Goal: Find specific page/section: Find specific page/section

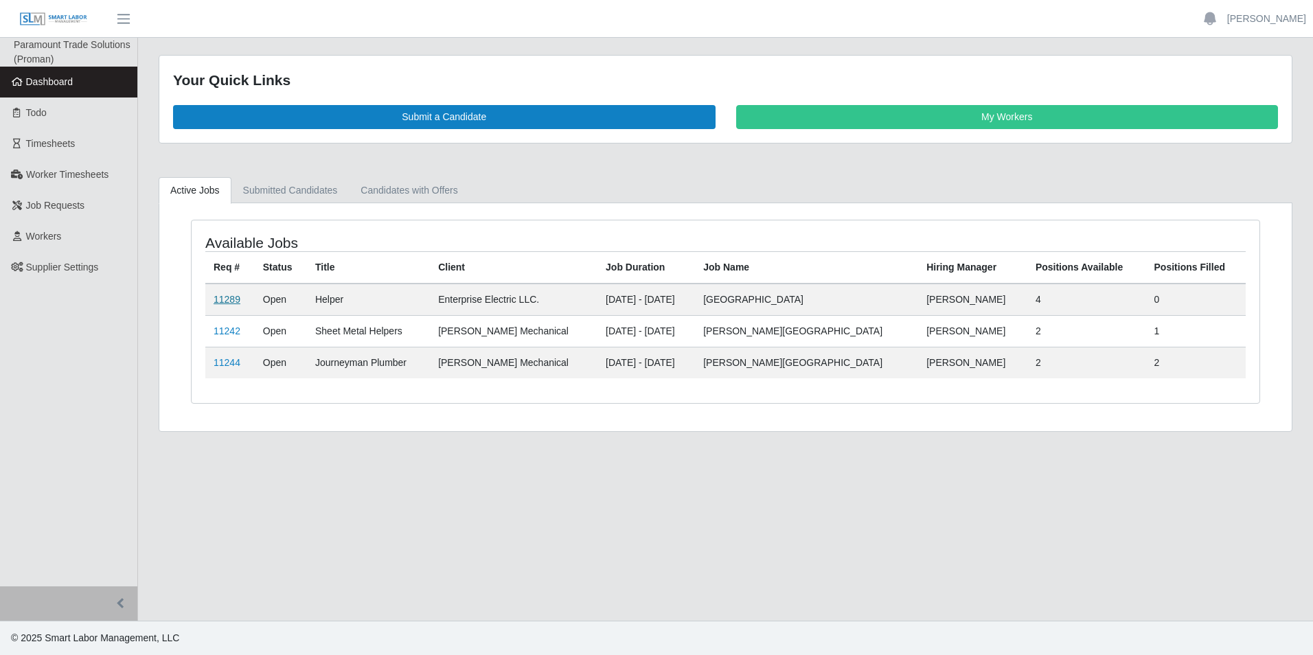
click at [223, 295] on link "11289" at bounding box center [227, 299] width 27 height 11
